Goal: Task Accomplishment & Management: Manage account settings

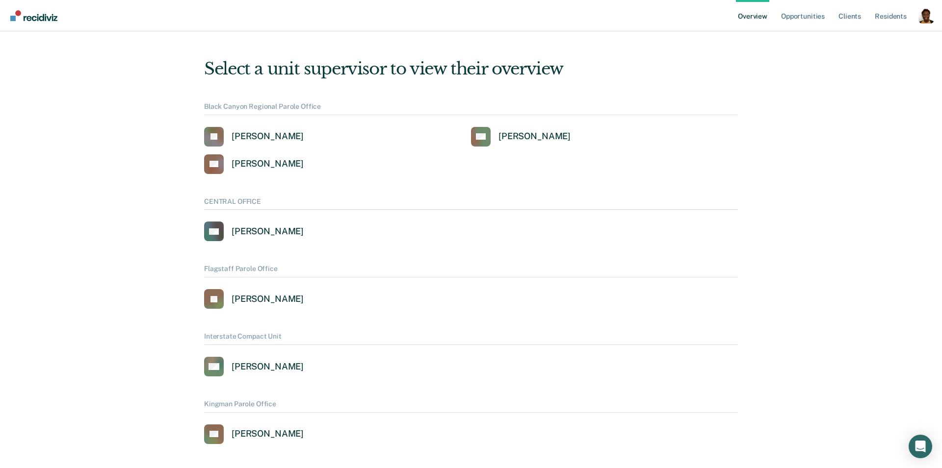
click at [923, 16] on div "Profile dropdown button" at bounding box center [926, 16] width 16 height 16
click at [867, 41] on link "Profile" at bounding box center [886, 39] width 79 height 8
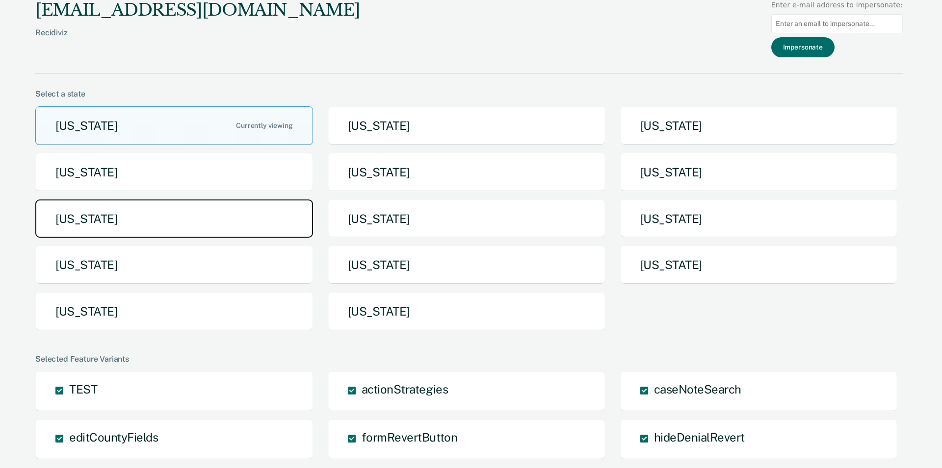
click at [168, 212] on button "[US_STATE]" at bounding box center [174, 219] width 278 height 39
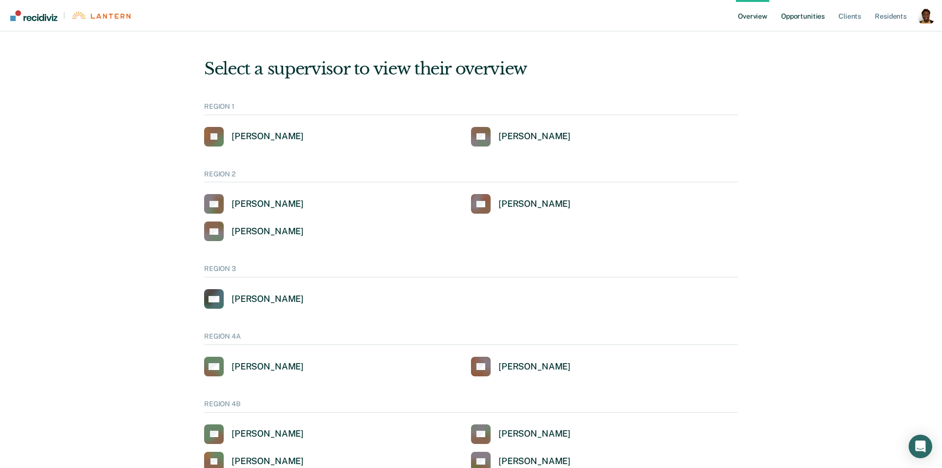
click at [798, 11] on link "Opportunities" at bounding box center [803, 15] width 48 height 31
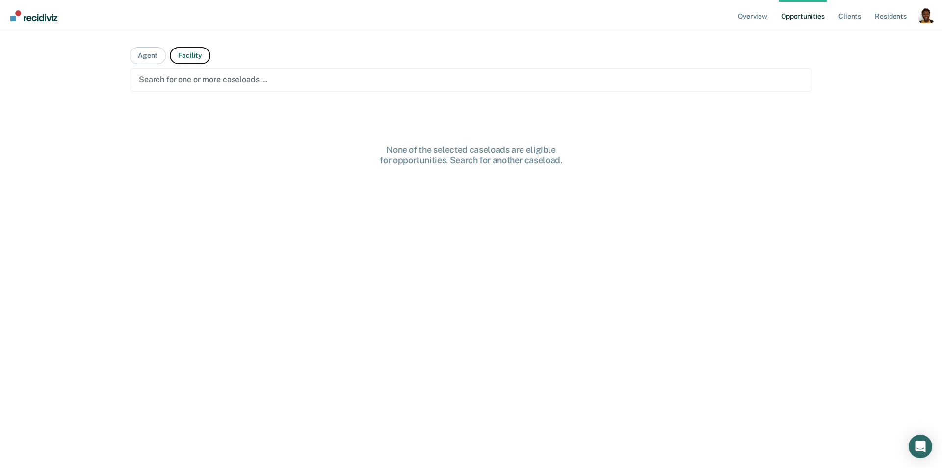
drag, startPoint x: 190, startPoint y: 55, endPoint x: 185, endPoint y: 73, distance: 18.9
click at [190, 55] on button "Facility" at bounding box center [190, 55] width 41 height 17
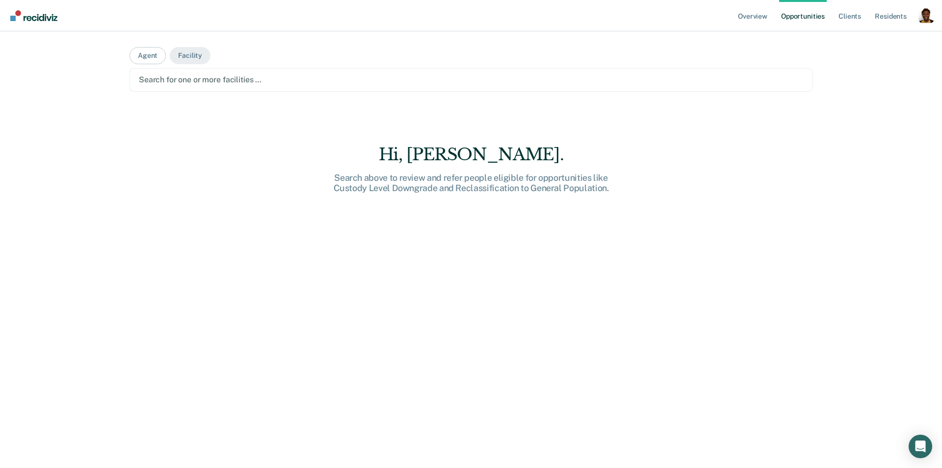
drag, startPoint x: 184, startPoint y: 76, endPoint x: 191, endPoint y: 88, distance: 14.7
click at [184, 76] on div at bounding box center [471, 79] width 664 height 11
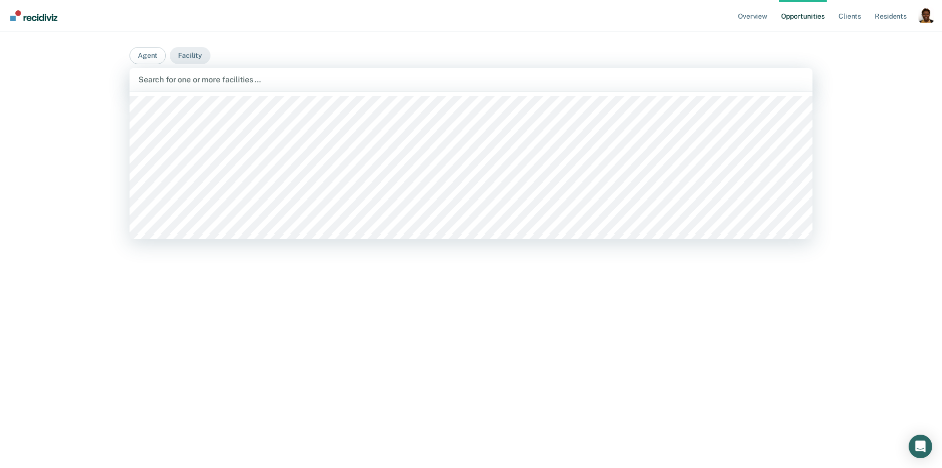
scroll to position [113, 0]
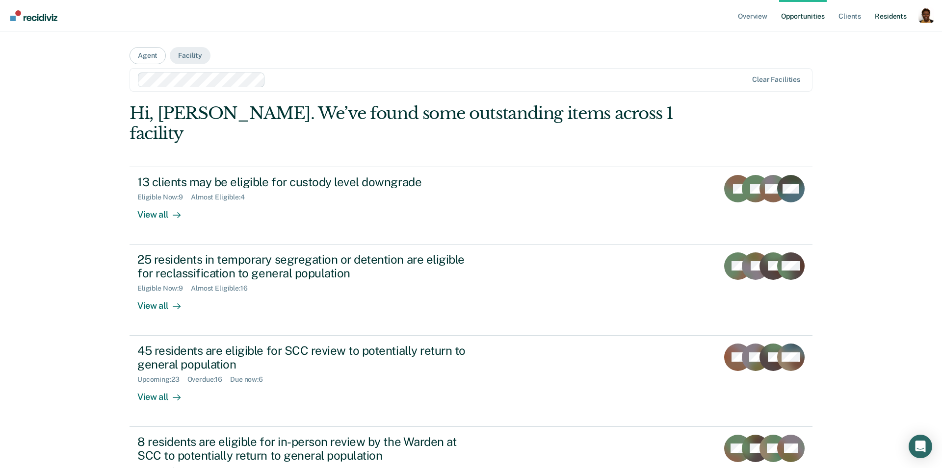
click at [879, 12] on link "Resident s" at bounding box center [891, 15] width 36 height 31
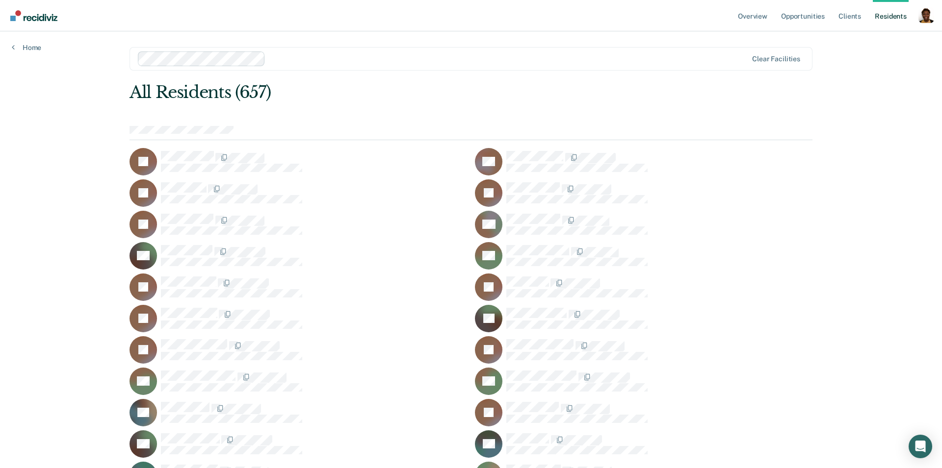
scroll to position [9402, 0]
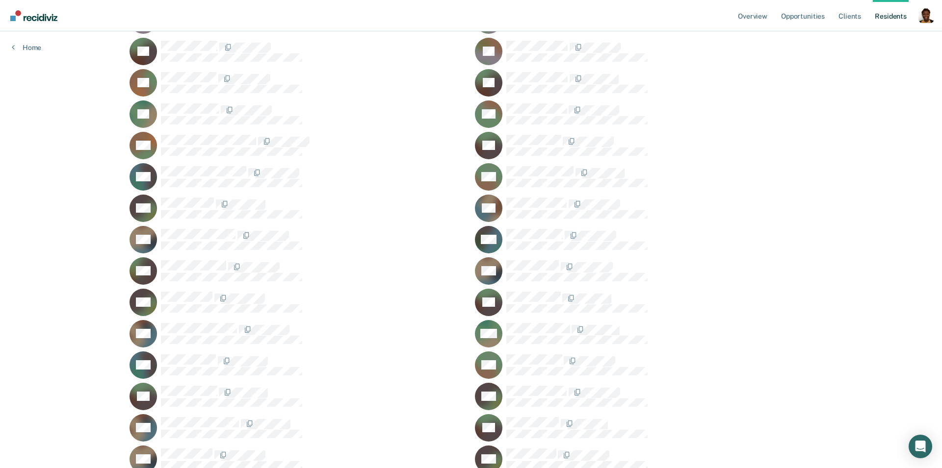
scroll to position [2936, 0]
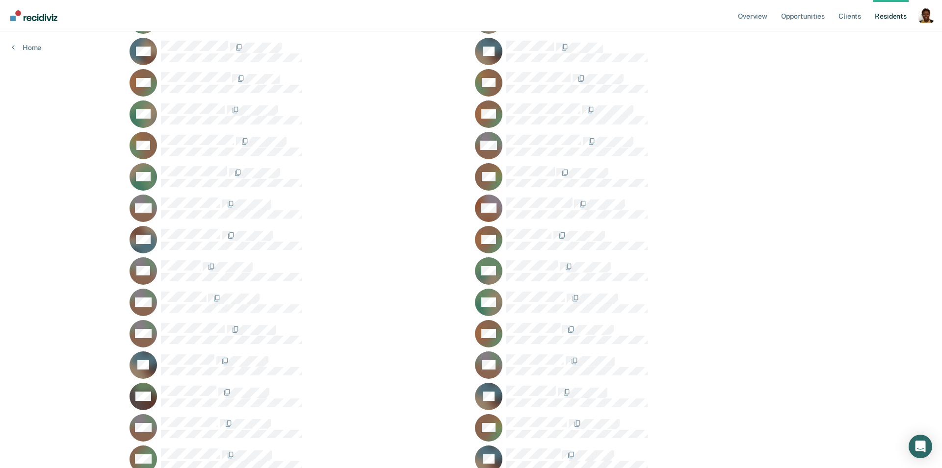
scroll to position [6546, 0]
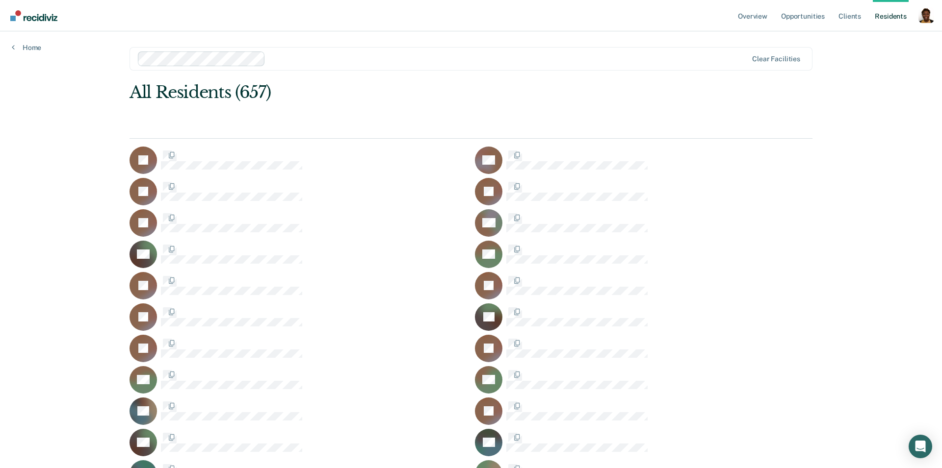
scroll to position [6546, 0]
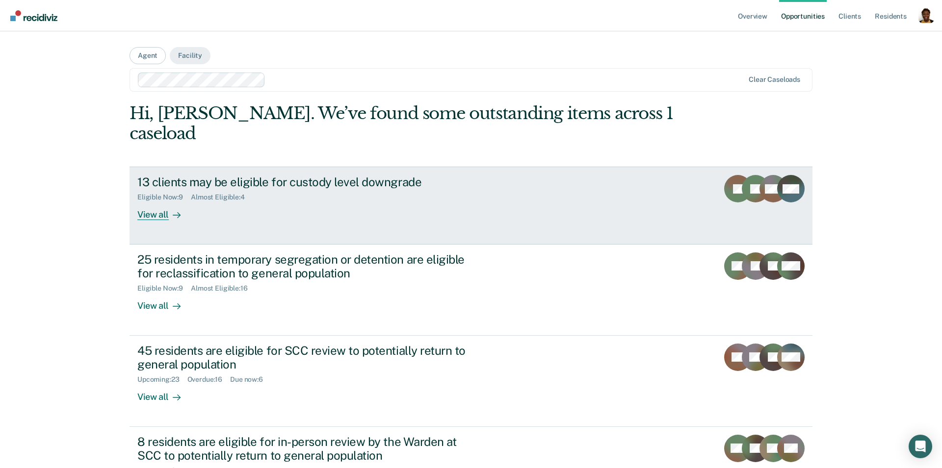
click at [147, 202] on div "View all" at bounding box center [164, 211] width 55 height 19
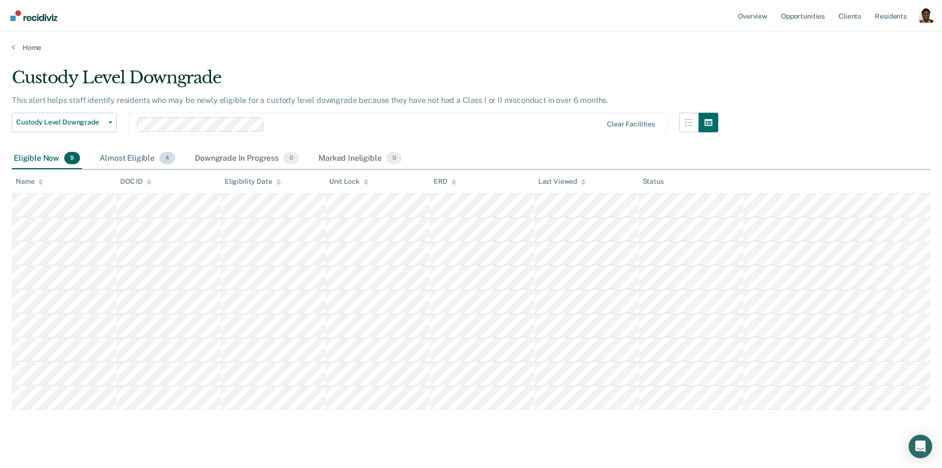
click at [128, 156] on div "Almost Eligible 4" at bounding box center [137, 159] width 79 height 22
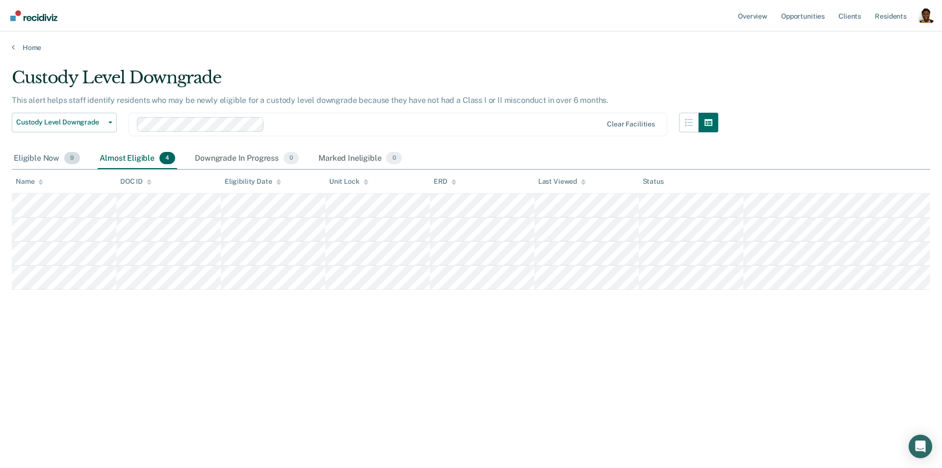
click at [26, 157] on div "Eligible Now 9" at bounding box center [47, 159] width 70 height 22
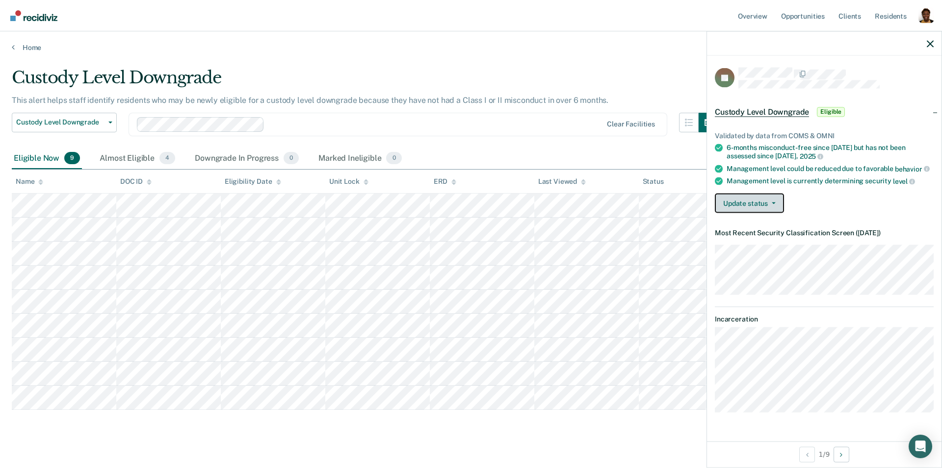
click at [760, 198] on button "Update status" at bounding box center [749, 203] width 69 height 20
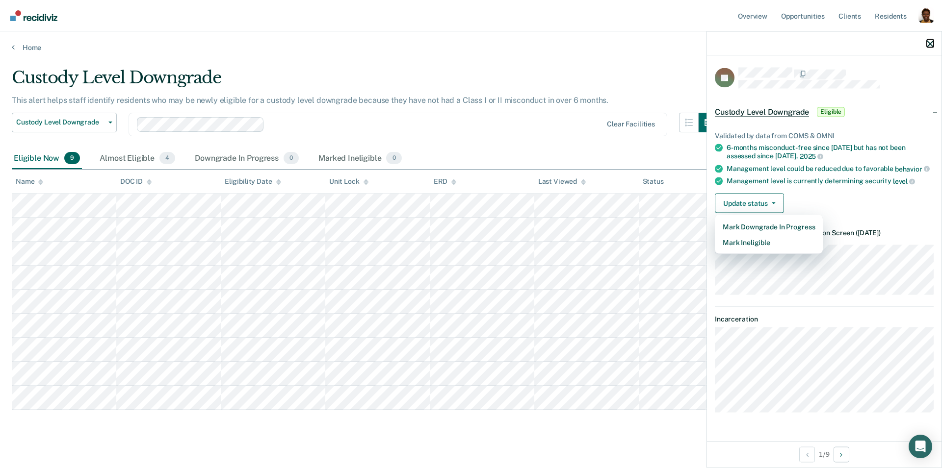
click at [930, 41] on icon "button" at bounding box center [930, 43] width 7 height 7
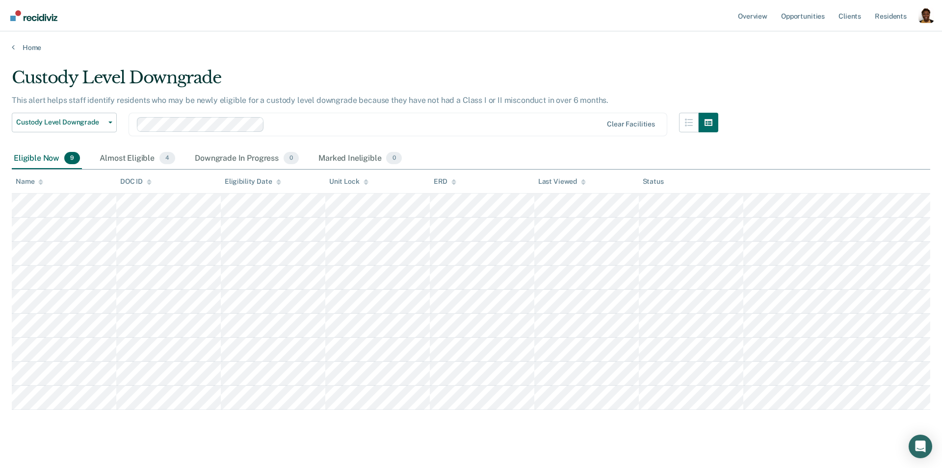
click at [932, 41] on body "Looks like you’re using Internet Explorer 11. For faster loading and a better e…" at bounding box center [471, 234] width 942 height 468
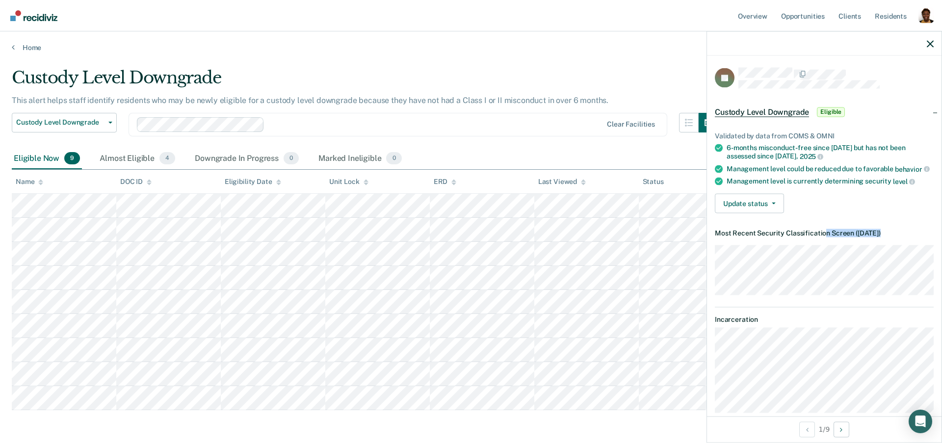
drag, startPoint x: 897, startPoint y: 232, endPoint x: 824, endPoint y: 232, distance: 73.6
click at [824, 232] on dt "Most Recent Security Classification Screen ( [DATE] )" at bounding box center [824, 233] width 219 height 8
drag, startPoint x: 727, startPoint y: 146, endPoint x: 814, endPoint y: 158, distance: 87.7
click at [814, 158] on div "6-months misconduct-free since [DATE] but has not been assessed since [DATE]" at bounding box center [829, 152] width 207 height 17
click at [727, 149] on div "6-months misconduct-free since [DATE] but has not been assessed since [DATE]" at bounding box center [829, 152] width 207 height 17
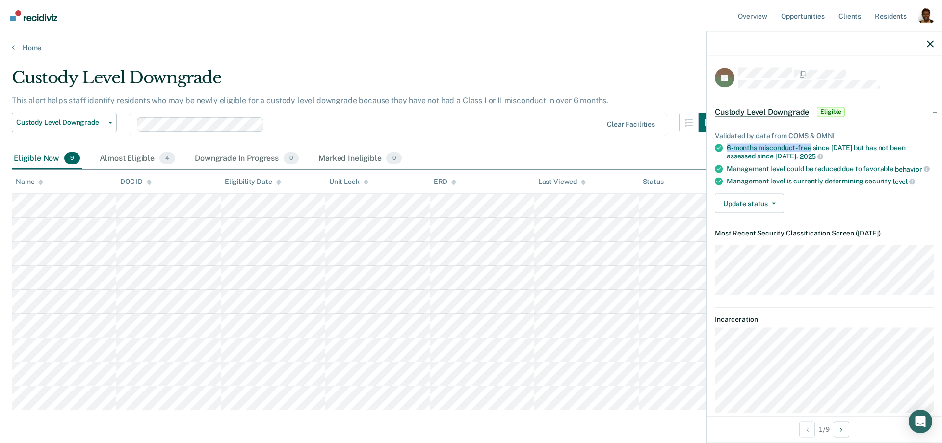
drag, startPoint x: 727, startPoint y: 149, endPoint x: 811, endPoint y: 149, distance: 83.9
click at [811, 149] on div "6-months misconduct-free since [DATE] but has not been assessed since [DATE]" at bounding box center [829, 152] width 207 height 17
click at [805, 168] on div "Management level could be reduced due to favorable behavior" at bounding box center [829, 168] width 207 height 9
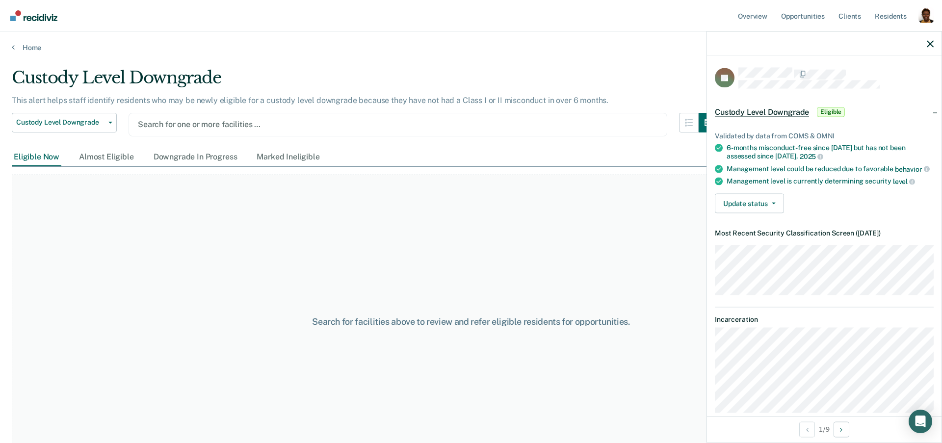
click at [285, 123] on div at bounding box center [398, 124] width 520 height 11
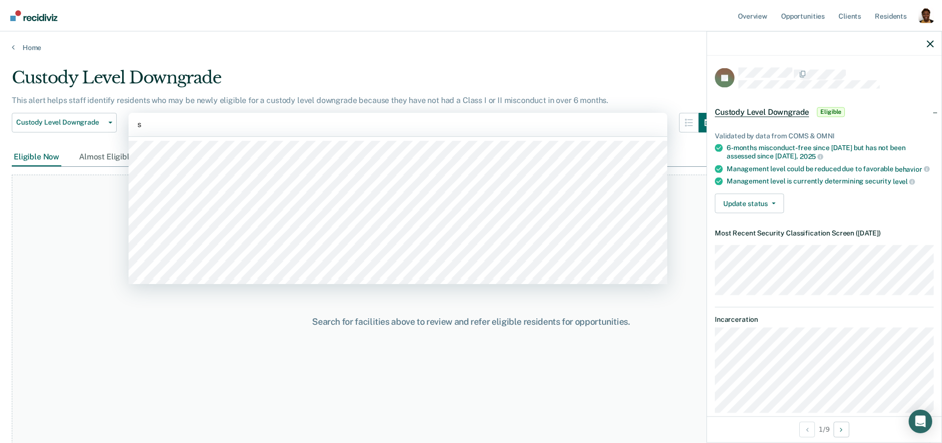
type input "st"
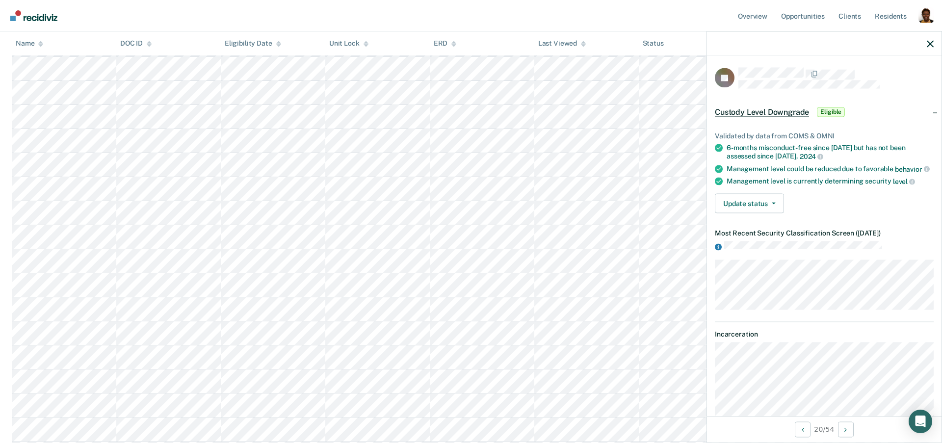
scroll to position [281, 0]
click at [752, 207] on button "Update status" at bounding box center [749, 203] width 69 height 20
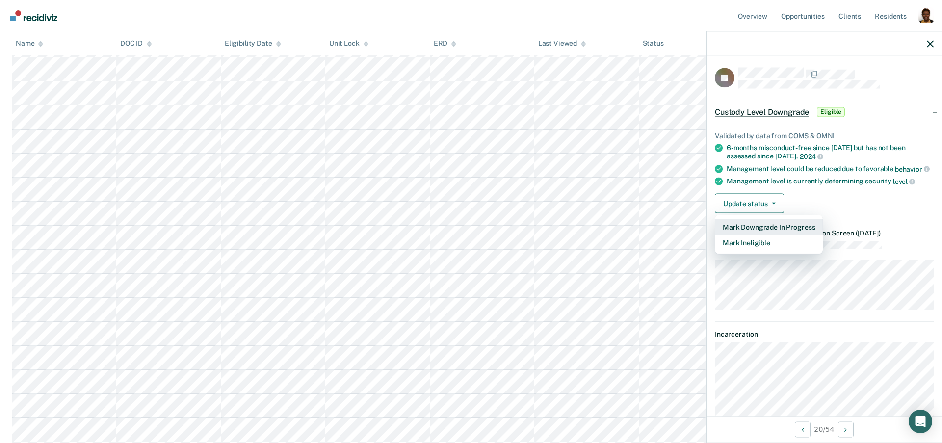
click at [750, 227] on button "Mark Downgrade In Progress" at bounding box center [769, 227] width 108 height 16
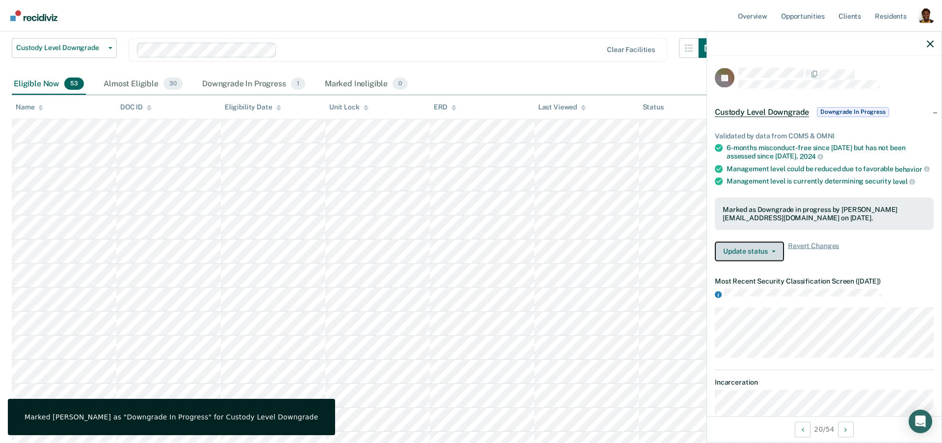
scroll to position [73, 0]
click at [267, 87] on div "Downgrade In Progress 1" at bounding box center [253, 86] width 107 height 22
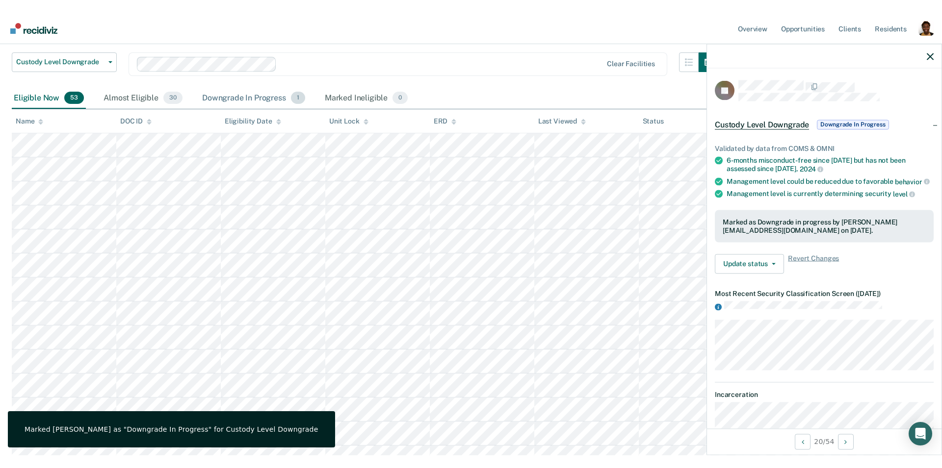
scroll to position [0, 0]
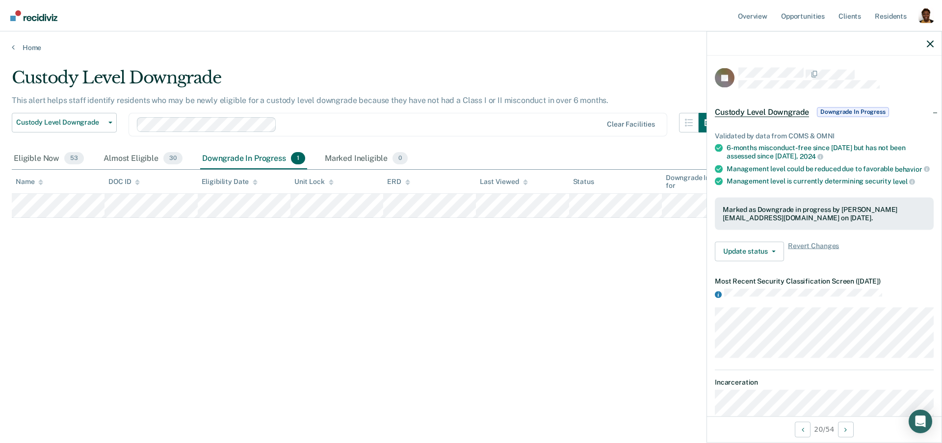
drag, startPoint x: 72, startPoint y: 88, endPoint x: 50, endPoint y: 85, distance: 22.7
click at [73, 87] on div "Custody Level Downgrade" at bounding box center [365, 82] width 706 height 28
click at [22, 79] on div "Custody Level Downgrade" at bounding box center [365, 82] width 706 height 28
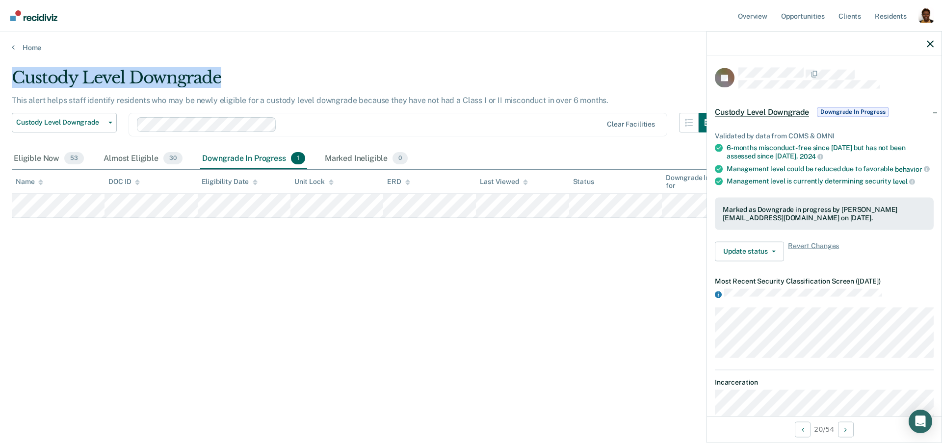
drag, startPoint x: 129, startPoint y: 77, endPoint x: 230, endPoint y: 80, distance: 101.1
click at [230, 80] on div "Custody Level Downgrade" at bounding box center [365, 82] width 706 height 28
click at [234, 76] on div "Custody Level Downgrade" at bounding box center [365, 82] width 706 height 28
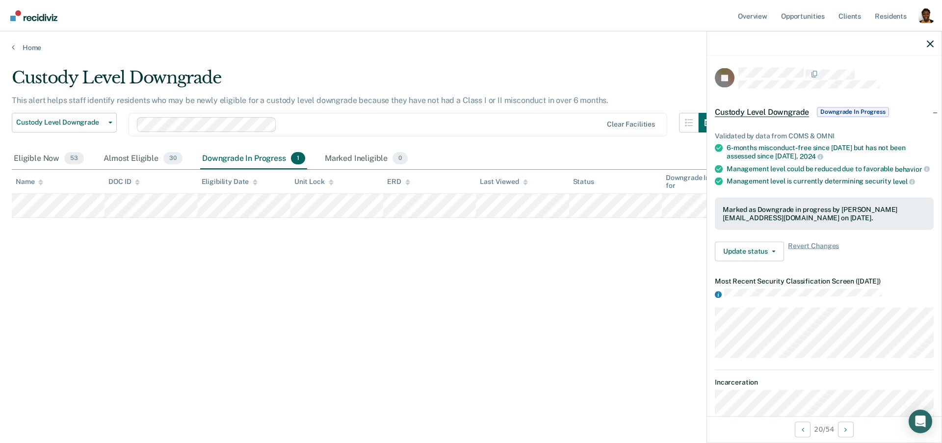
click at [925, 45] on div at bounding box center [824, 43] width 234 height 25
click at [912, 46] on div at bounding box center [824, 43] width 234 height 25
click at [930, 43] on icon "button" at bounding box center [930, 43] width 7 height 7
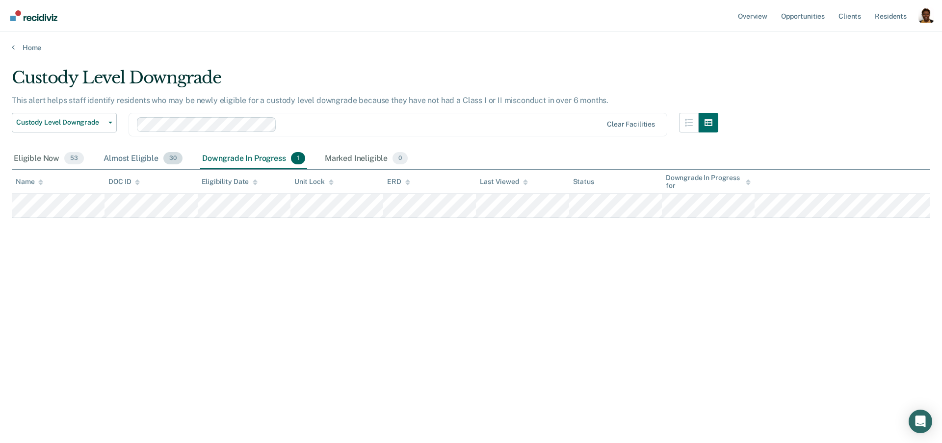
click at [129, 160] on div "Almost Eligible 30" at bounding box center [143, 159] width 83 height 22
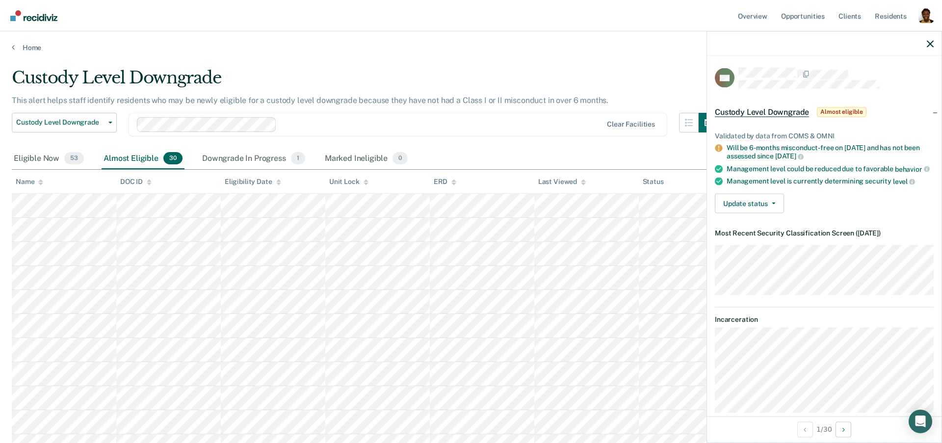
drag, startPoint x: 796, startPoint y: 155, endPoint x: 831, endPoint y: 155, distance: 35.8
click at [831, 155] on div "Will be 6-months misconduct-free on [DATE] and has not been assessed since [DAT…" at bounding box center [829, 152] width 207 height 17
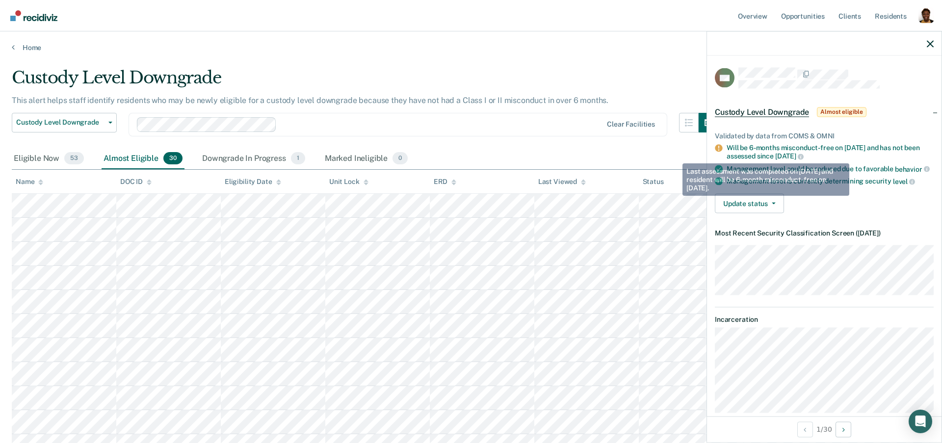
click at [829, 145] on div "Will be 6-months misconduct-free on [DATE] and has not been assessed since [DAT…" at bounding box center [829, 152] width 207 height 17
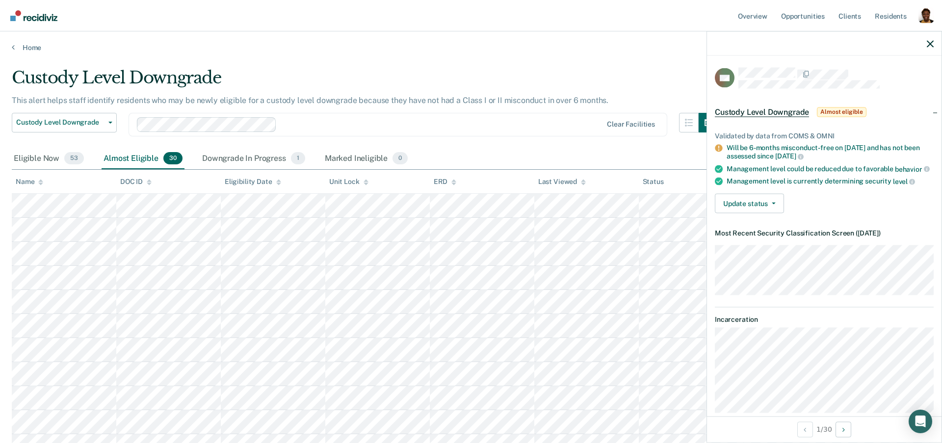
drag, startPoint x: 844, startPoint y: 147, endPoint x: 830, endPoint y: 157, distance: 17.5
click at [830, 157] on div "Will be 6-months misconduct-free on [DATE] and has not been assessed since [DAT…" at bounding box center [829, 152] width 207 height 17
click at [820, 168] on div "Management level could be reduced due to favorable behavior" at bounding box center [829, 168] width 207 height 9
click at [928, 44] on icon "button" at bounding box center [930, 43] width 7 height 7
